Goal: Task Accomplishment & Management: Use online tool/utility

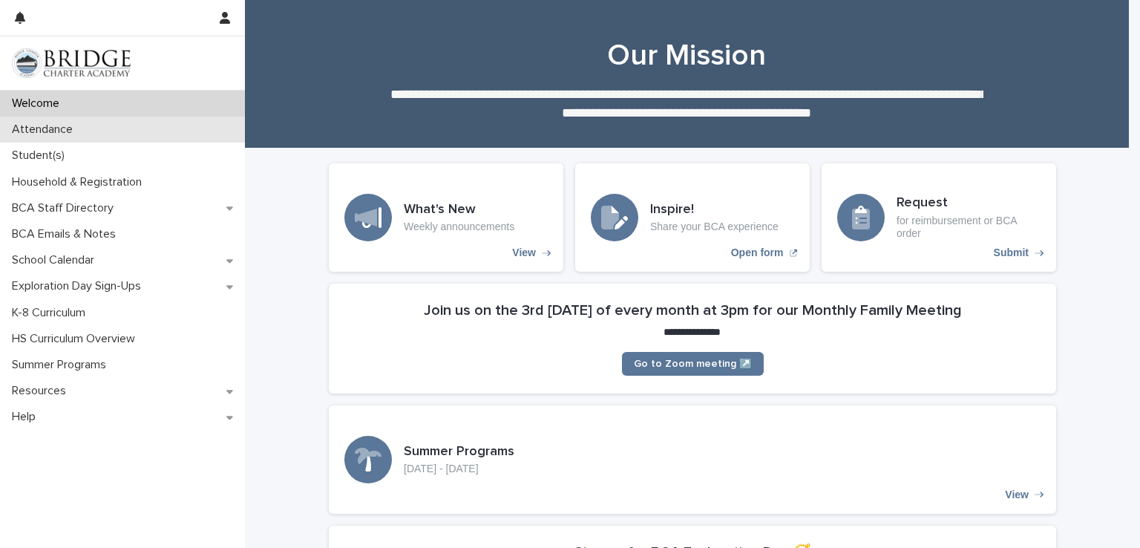
click at [148, 131] on div "Attendance" at bounding box center [122, 130] width 245 height 26
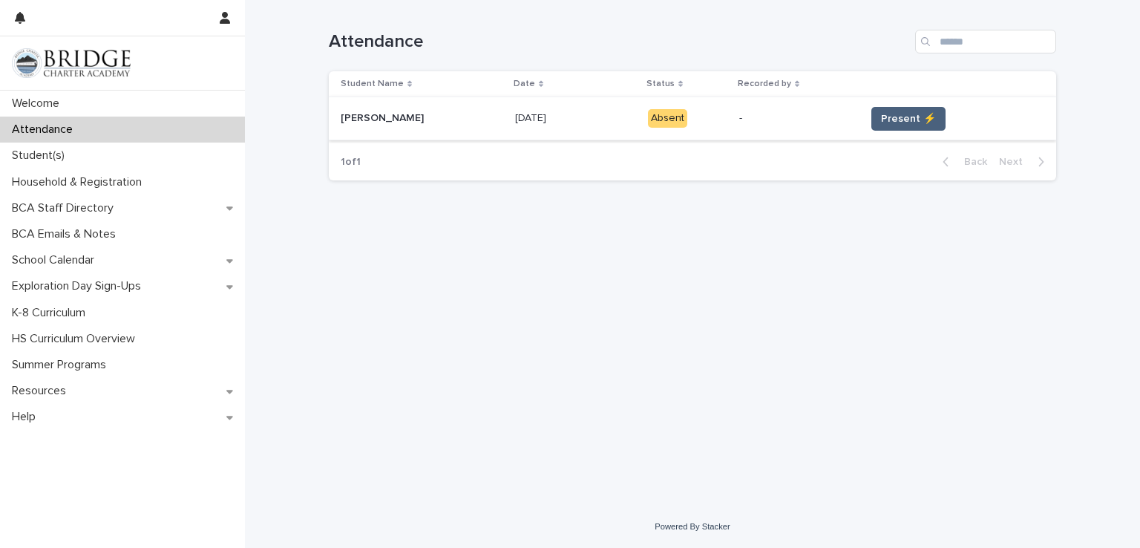
click at [897, 120] on span "Present ⚡" at bounding box center [908, 118] width 55 height 15
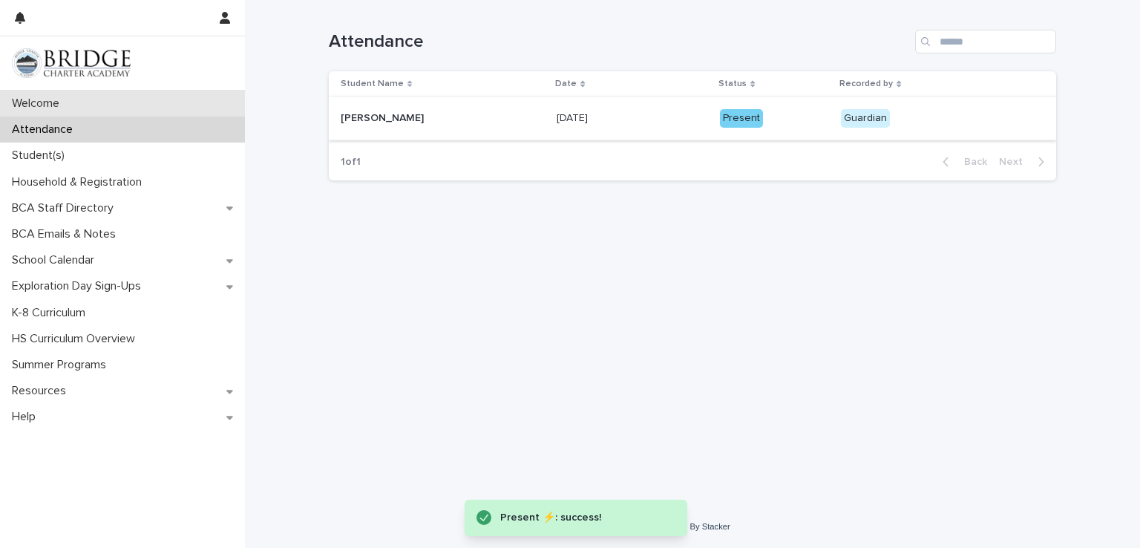
click at [32, 104] on p "Welcome" at bounding box center [38, 104] width 65 height 14
